Goal: Transaction & Acquisition: Purchase product/service

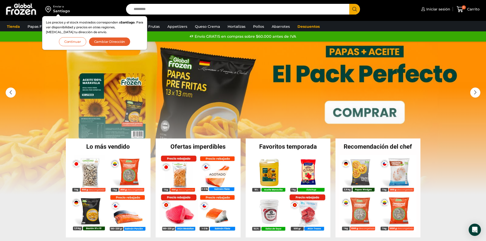
click at [69, 41] on button "Continuar" at bounding box center [72, 41] width 27 height 9
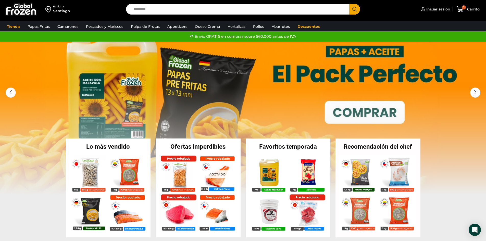
click at [206, 25] on link "Queso Crema" at bounding box center [207, 27] width 30 height 10
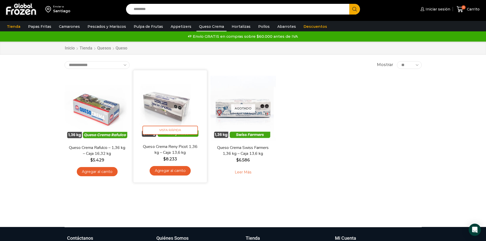
click at [172, 170] on link "Agregar al carrito" at bounding box center [170, 170] width 41 height 9
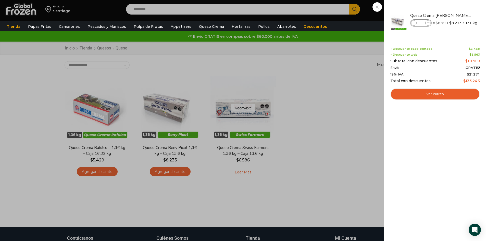
click at [456, 15] on div "1 Carrito 1 1 Shopping Cart *" at bounding box center [469, 9] width 26 height 12
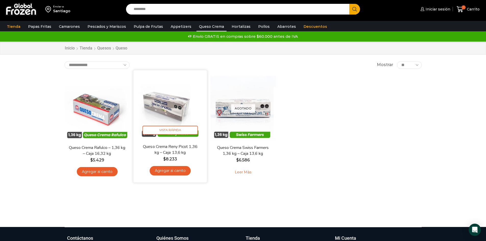
click at [169, 107] on img at bounding box center [170, 107] width 66 height 66
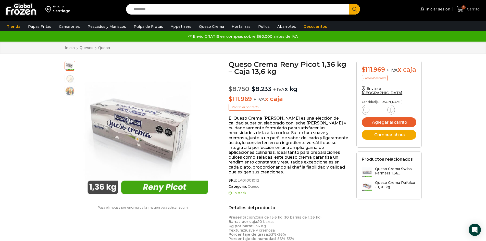
click at [464, 8] on span "1" at bounding box center [464, 7] width 4 height 4
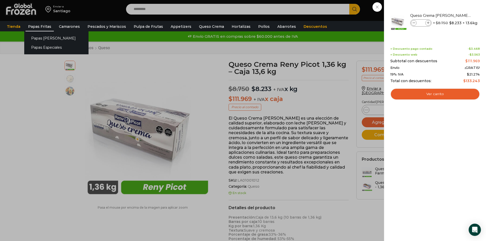
click at [43, 26] on link "Papas Fritas" at bounding box center [40, 27] width 28 height 10
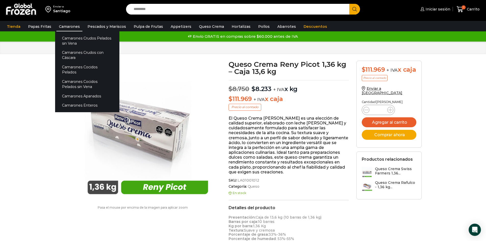
click at [64, 26] on link "Camarones" at bounding box center [69, 27] width 26 height 10
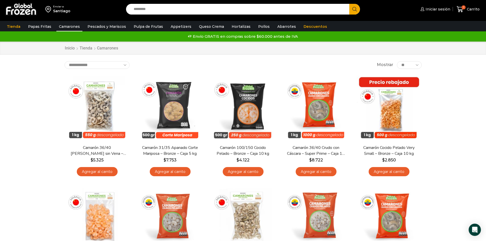
click at [125, 62] on select "**********" at bounding box center [97, 65] width 65 height 8
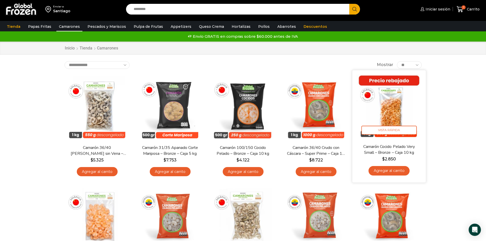
click at [391, 105] on img at bounding box center [389, 107] width 66 height 66
